Goal: Find specific page/section: Find specific page/section

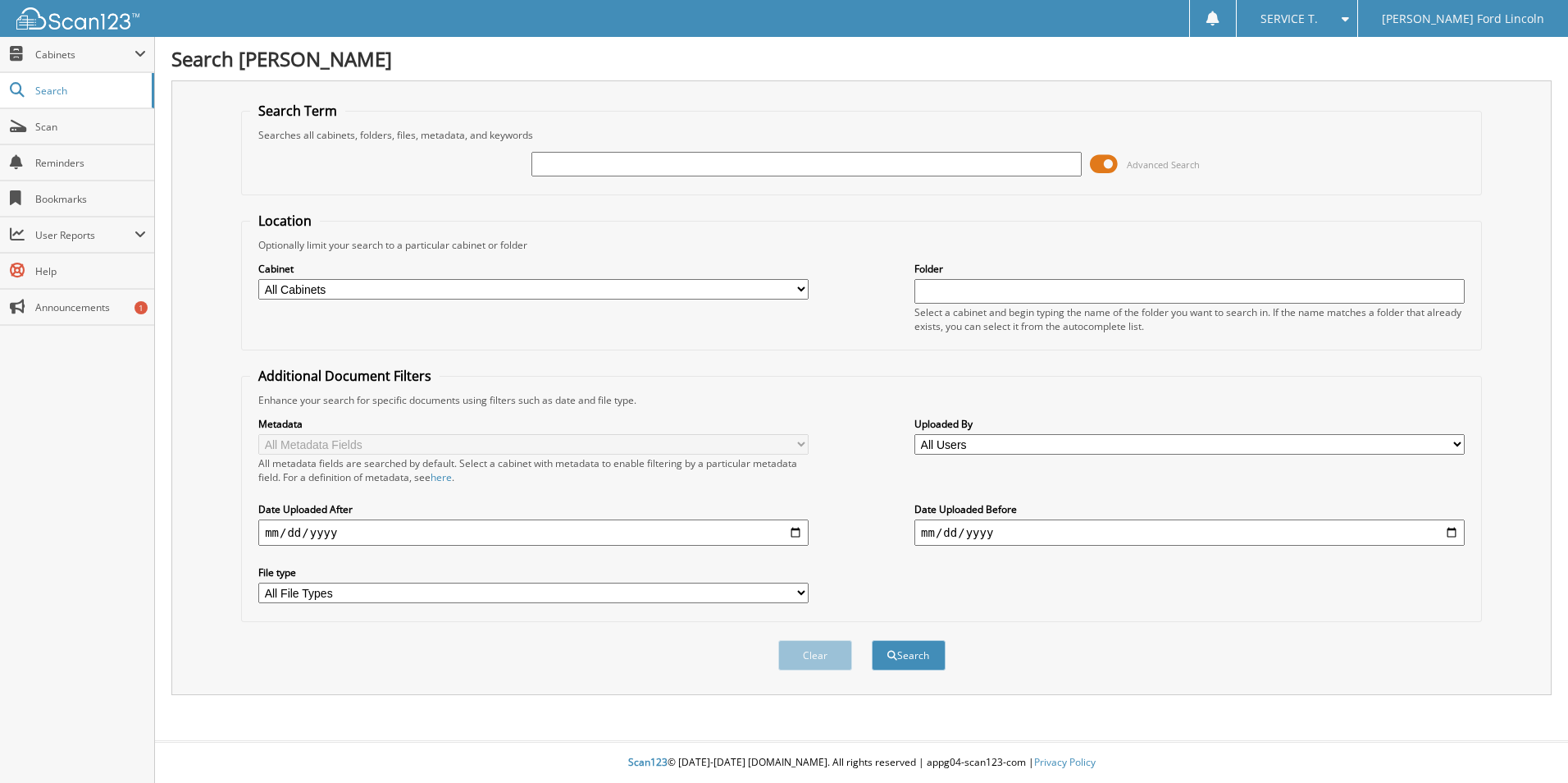
click at [778, 160] on input "text" at bounding box center [806, 164] width 550 height 25
type input "281714"
click at [880, 663] on button "Search" at bounding box center [909, 655] width 74 height 31
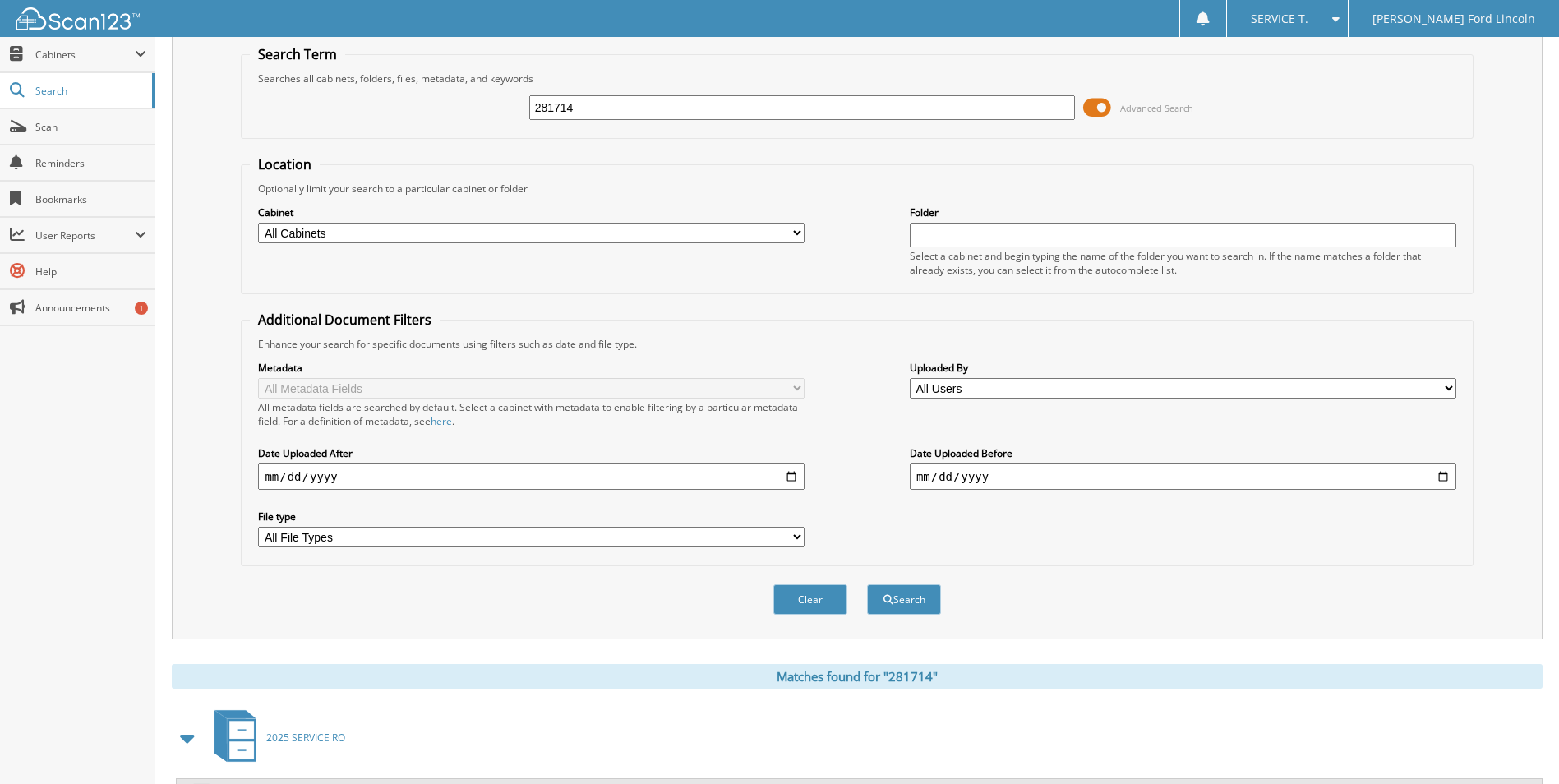
scroll to position [246, 0]
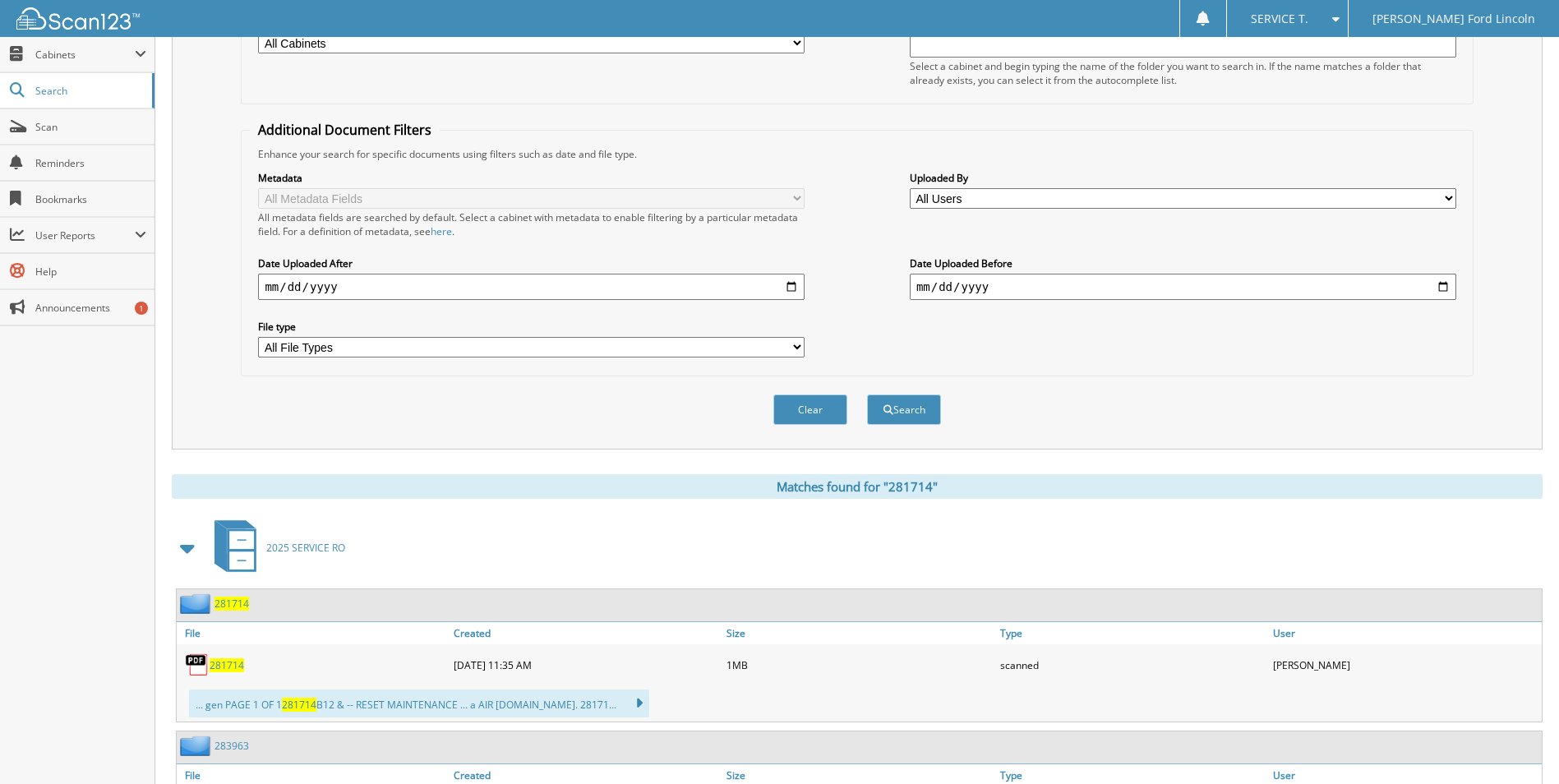
click at [235, 671] on span "281714" at bounding box center [227, 665] width 35 height 14
